Goal: Information Seeking & Learning: Learn about a topic

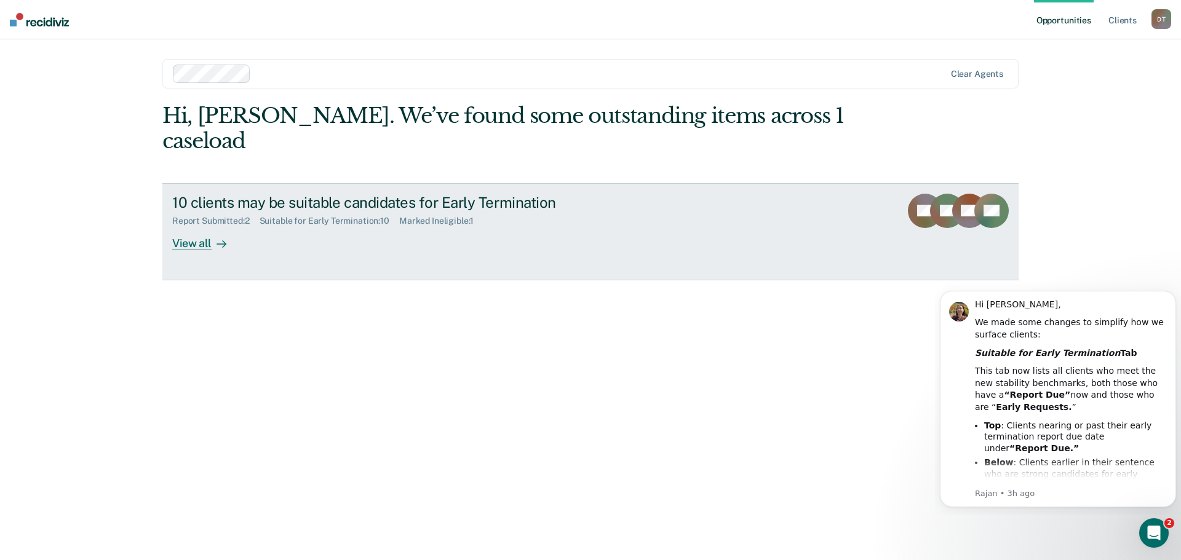
click at [212, 236] on div at bounding box center [219, 243] width 15 height 14
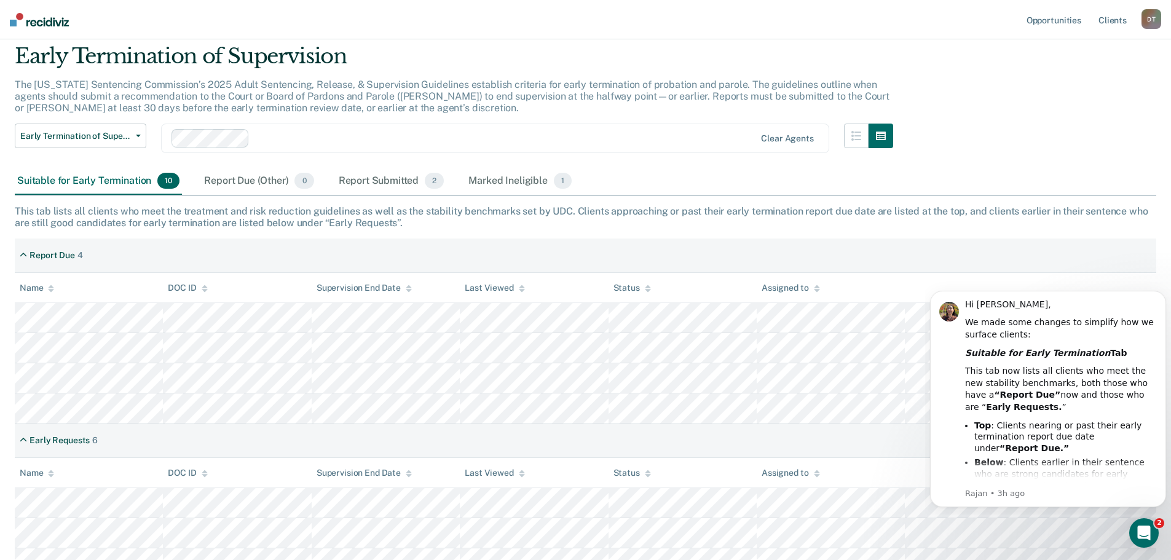
scroll to position [61, 0]
